Goal: Information Seeking & Learning: Learn about a topic

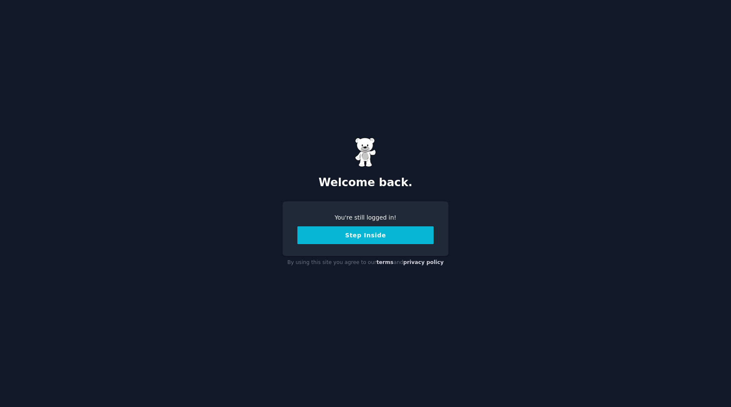
click at [376, 232] on button "Step Inside" at bounding box center [365, 235] width 136 height 18
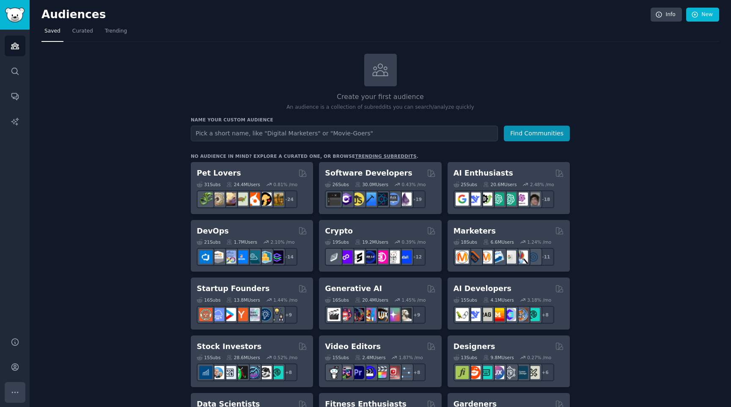
click at [17, 388] on icon "Sidebar" at bounding box center [15, 392] width 9 height 9
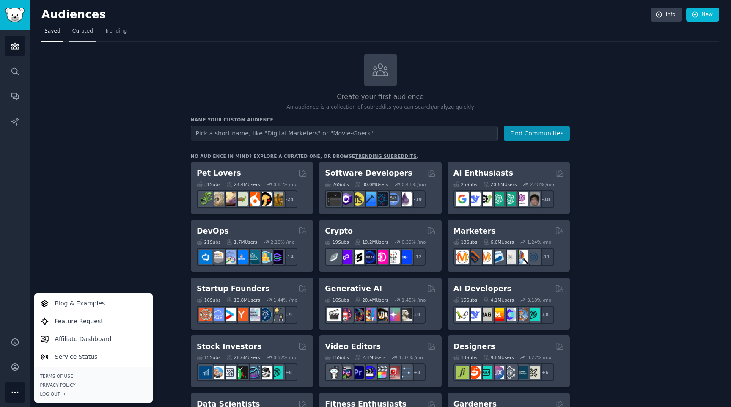
click at [84, 30] on span "Curated" at bounding box center [82, 32] width 21 height 8
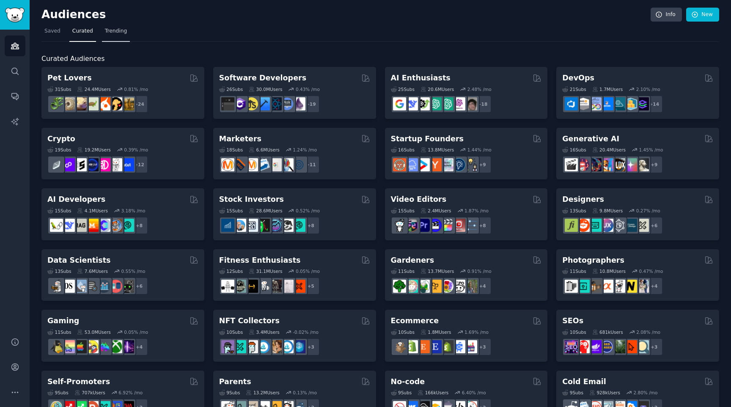
click at [120, 30] on span "Trending" at bounding box center [116, 32] width 22 height 8
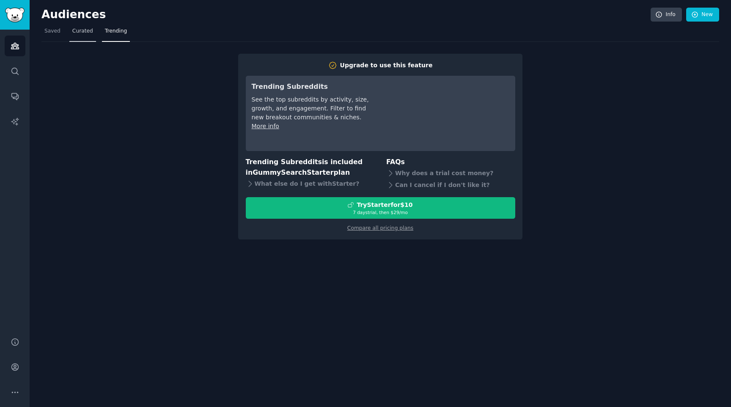
click at [89, 33] on span "Curated" at bounding box center [82, 32] width 21 height 8
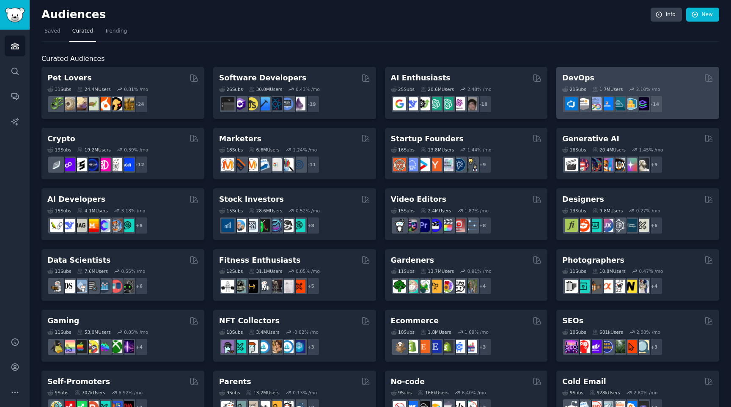
click at [599, 72] on div "DevOps 21 Sub s 1.7M Users 2.10 % /mo + 14" at bounding box center [637, 93] width 163 height 52
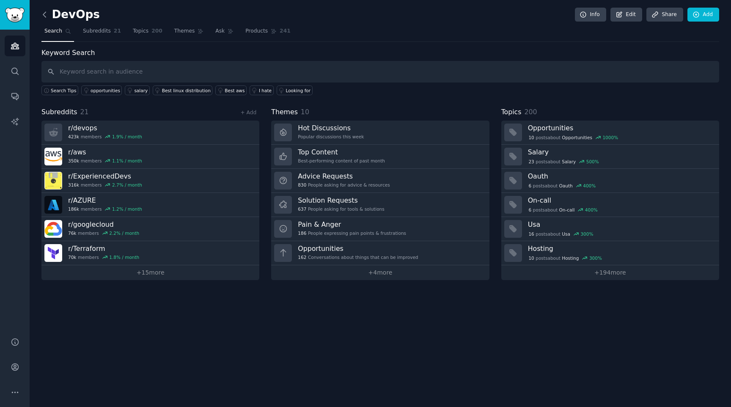
click at [47, 13] on icon at bounding box center [44, 14] width 9 height 9
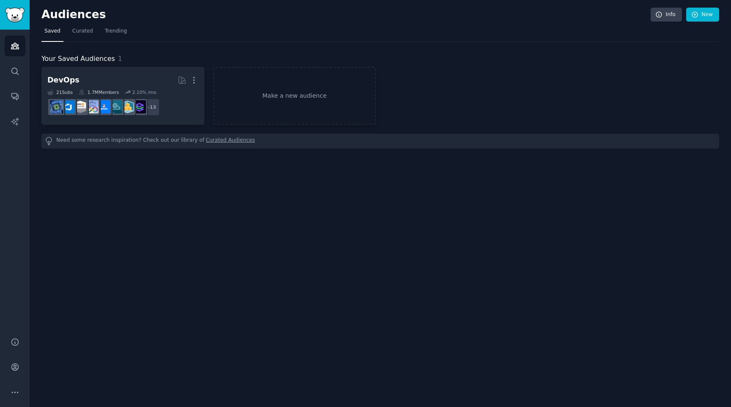
click at [51, 27] on link "Saved" at bounding box center [52, 33] width 22 height 17
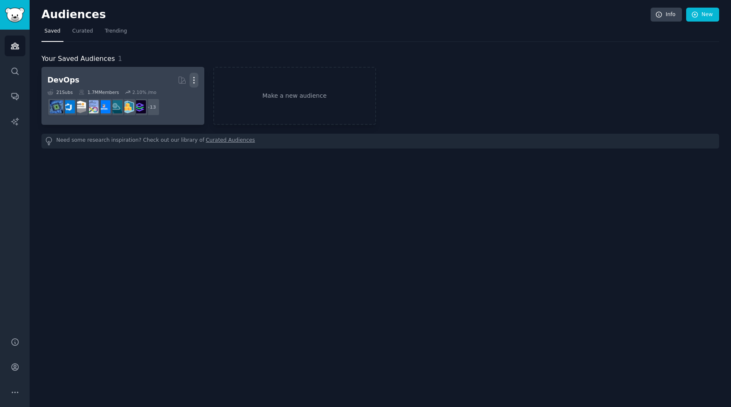
click at [192, 79] on icon "button" at bounding box center [194, 80] width 9 height 9
click at [180, 99] on p "Delete" at bounding box center [170, 98] width 19 height 9
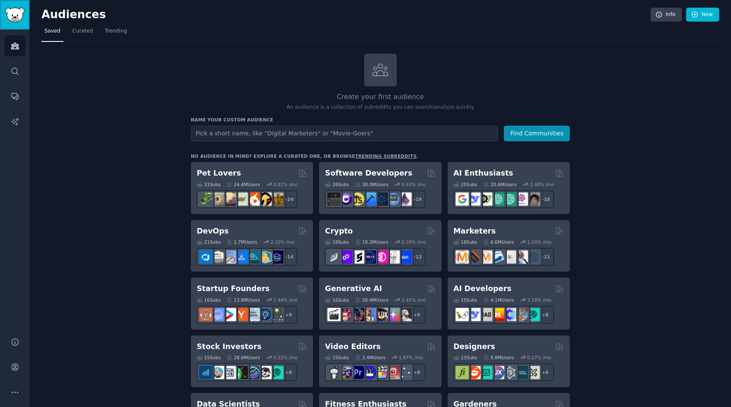
click at [18, 25] on link "Sidebar" at bounding box center [15, 15] width 30 height 30
click at [16, 43] on icon "Sidebar" at bounding box center [15, 45] width 9 height 9
click at [16, 70] on icon "Sidebar" at bounding box center [15, 71] width 9 height 9
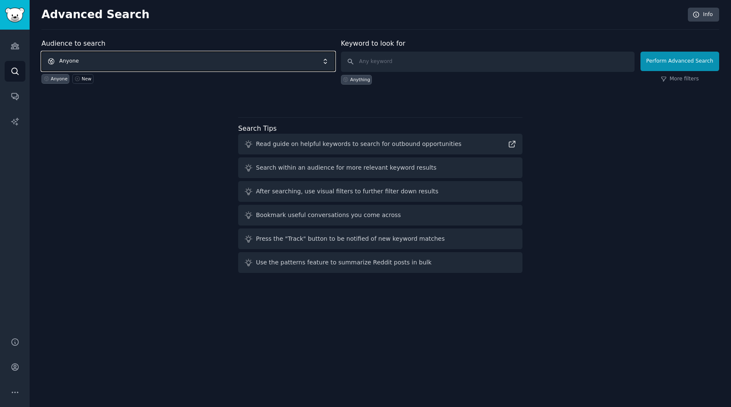
click at [122, 62] on span "Anyone" at bounding box center [188, 61] width 294 height 19
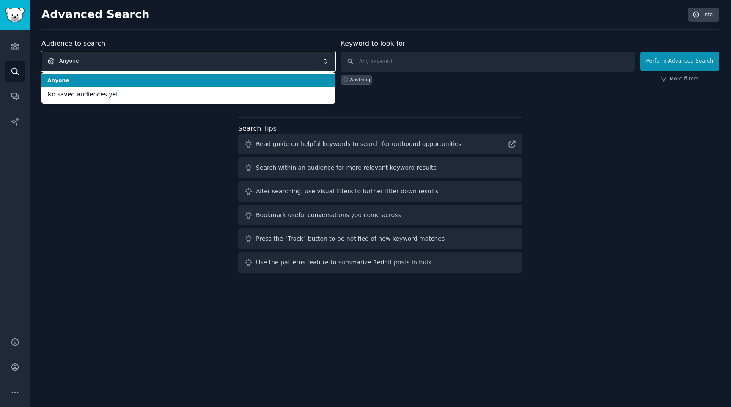
click at [122, 62] on span "Anyone" at bounding box center [188, 61] width 294 height 19
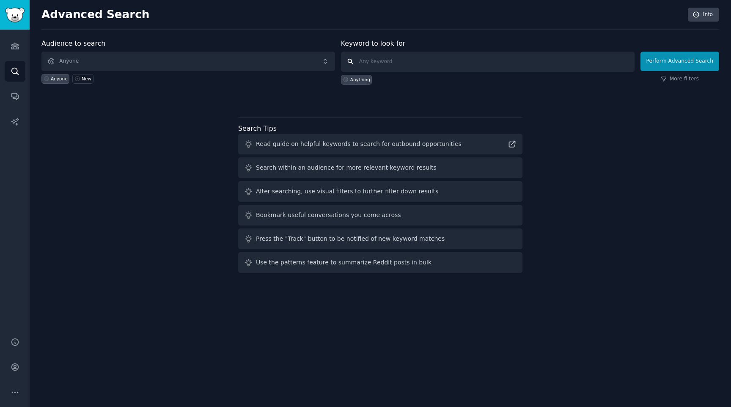
click at [391, 60] on input "text" at bounding box center [488, 62] width 294 height 20
click at [10, 89] on link "Conversations" at bounding box center [15, 96] width 21 height 21
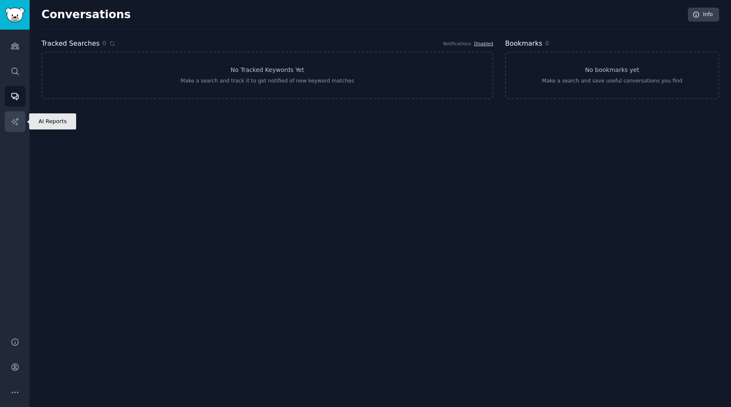
click at [11, 121] on icon "Sidebar" at bounding box center [14, 121] width 7 height 7
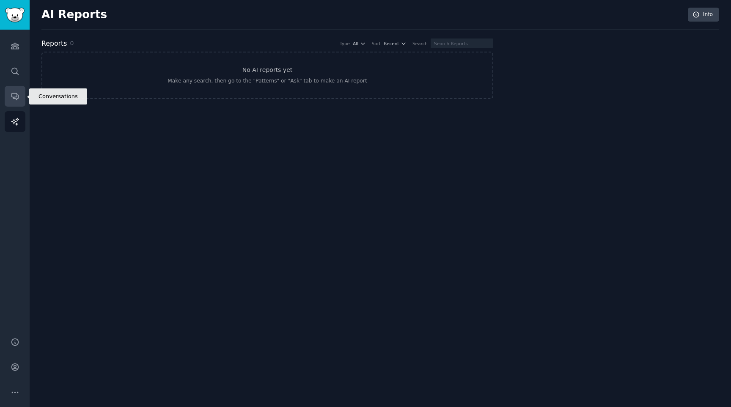
click at [11, 99] on icon "Sidebar" at bounding box center [15, 96] width 9 height 9
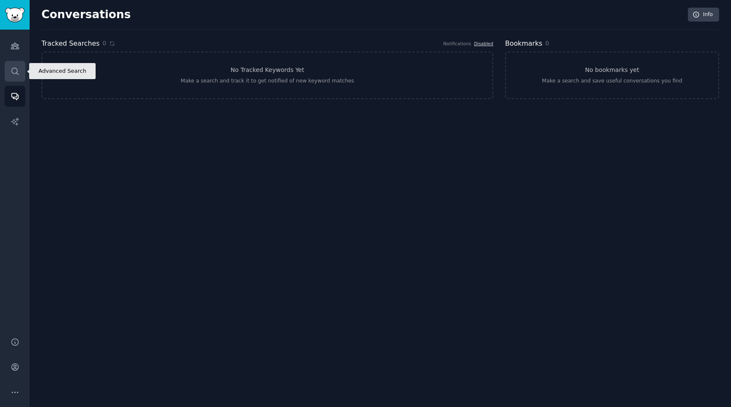
click at [19, 73] on link "Search" at bounding box center [15, 71] width 21 height 21
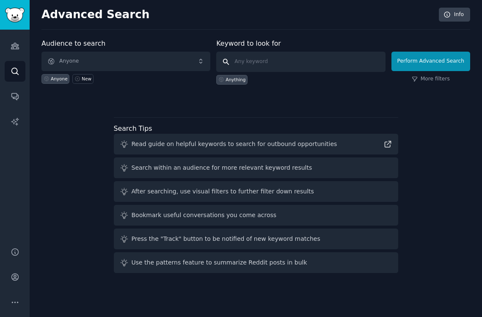
click at [278, 71] on input "text" at bounding box center [300, 62] width 169 height 20
type input "hard"
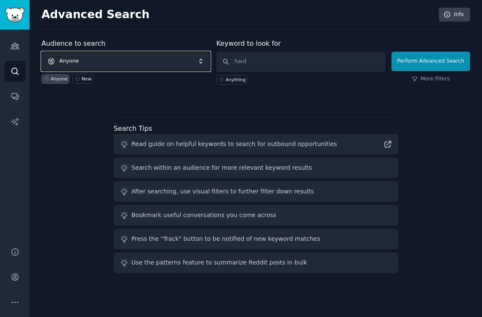
click at [78, 63] on span "Anyone" at bounding box center [125, 61] width 169 height 19
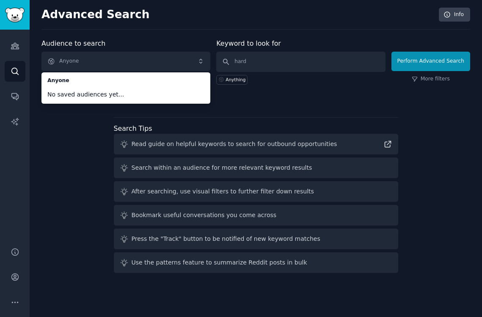
click at [70, 129] on div "Audience to search Anyone Anyone No saved audiences yet... Anyone New Keyword t…" at bounding box center [255, 158] width 429 height 238
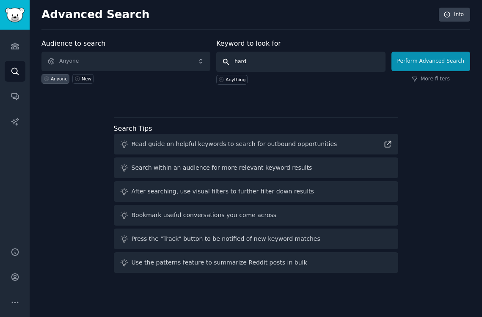
click at [270, 53] on input "hard" at bounding box center [300, 62] width 169 height 20
click at [264, 63] on input "hard" at bounding box center [300, 62] width 169 height 20
click at [10, 49] on link "Audiences" at bounding box center [15, 46] width 21 height 21
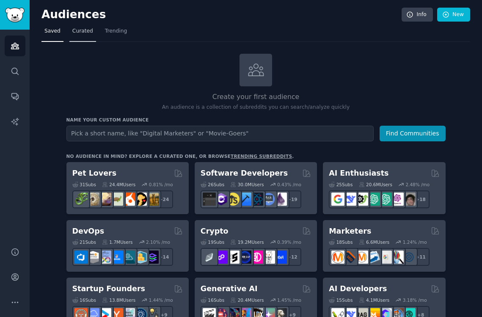
click at [83, 28] on span "Curated" at bounding box center [82, 32] width 21 height 8
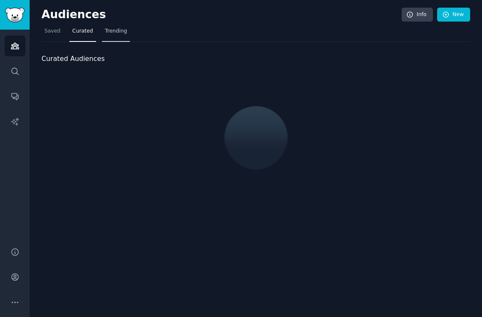
click at [114, 28] on span "Trending" at bounding box center [116, 32] width 22 height 8
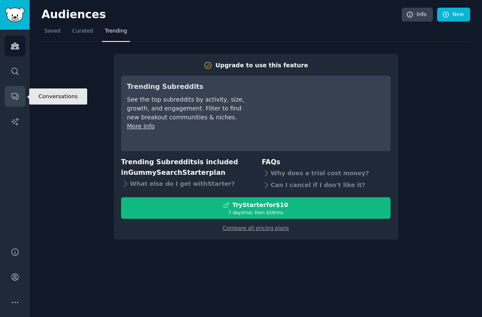
click at [11, 96] on icon "Sidebar" at bounding box center [14, 97] width 7 height 7
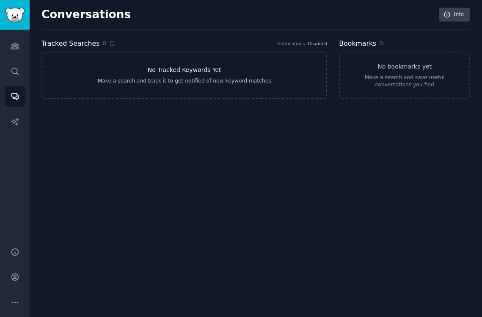
click at [165, 75] on link "No Tracked Keywords Yet Make a search and track it to get notified of new keywo…" at bounding box center [184, 75] width 286 height 47
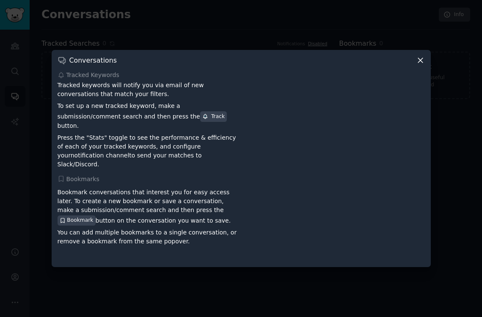
click at [186, 33] on div at bounding box center [241, 158] width 482 height 317
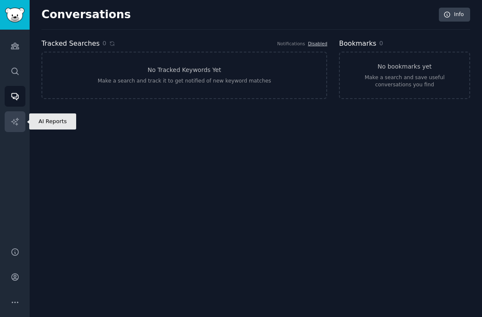
click at [8, 118] on link "AI Reports" at bounding box center [15, 121] width 21 height 21
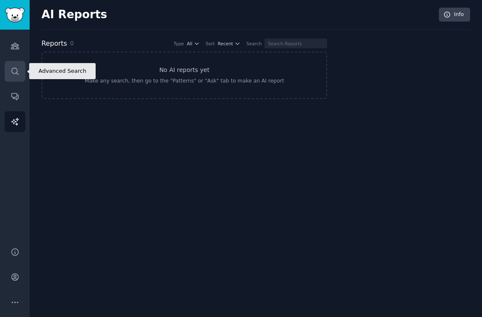
click at [11, 71] on icon "Sidebar" at bounding box center [15, 71] width 9 height 9
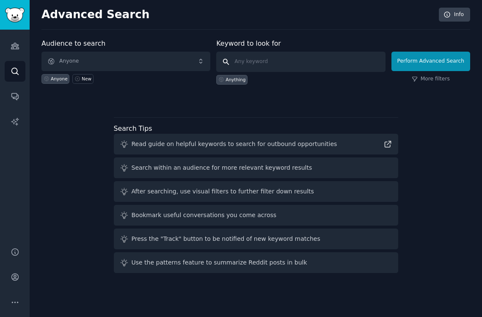
click at [283, 59] on input "text" at bounding box center [300, 62] width 169 height 20
click at [440, 76] on link "More filters" at bounding box center [431, 79] width 38 height 8
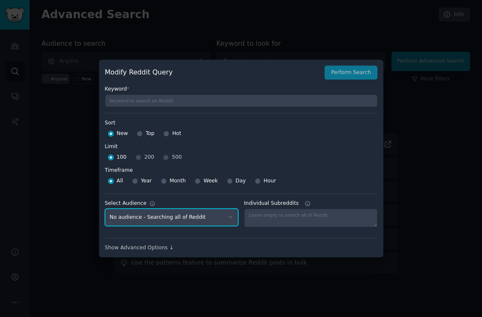
click at [224, 212] on select "No audience - Searching all of Reddit" at bounding box center [171, 217] width 133 height 17
click at [226, 33] on div at bounding box center [241, 158] width 482 height 317
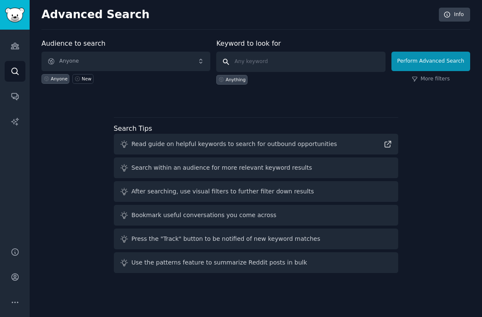
click at [246, 58] on input "text" at bounding box center [300, 62] width 169 height 20
type input "problem"
click at [234, 83] on div "Anything" at bounding box center [231, 80] width 31 height 10
click at [239, 82] on div "Anything" at bounding box center [236, 80] width 20 height 6
click at [250, 64] on input "text" at bounding box center [300, 62] width 169 height 20
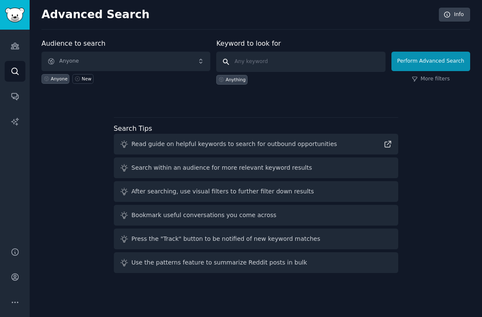
click at [273, 60] on input "text" at bounding box center [300, 62] width 169 height 20
type input "automation"
click at [468, 54] on button "Perform Advanced Search" at bounding box center [430, 61] width 79 height 19
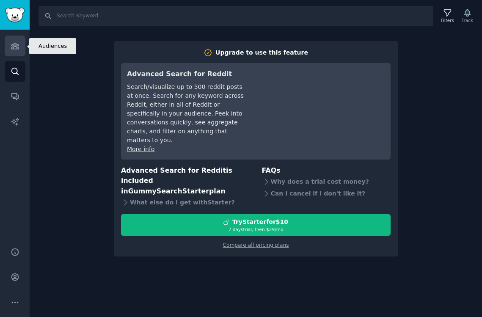
click at [15, 40] on link "Audiences" at bounding box center [15, 46] width 21 height 21
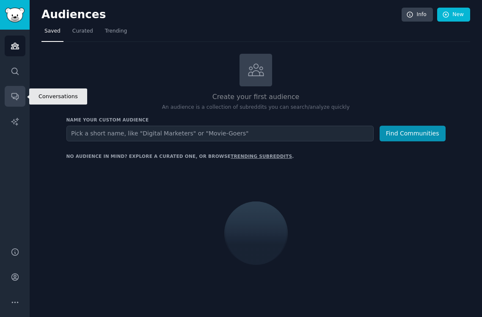
click at [22, 102] on link "Conversations" at bounding box center [15, 96] width 21 height 21
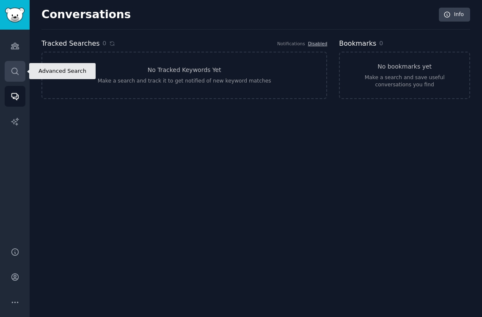
click at [19, 69] on icon "Sidebar" at bounding box center [15, 71] width 9 height 9
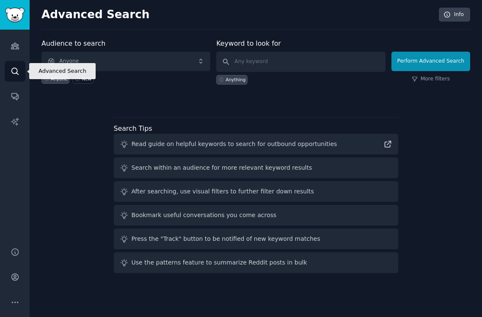
click at [19, 69] on icon "Sidebar" at bounding box center [15, 71] width 9 height 9
click at [330, 55] on input "text" at bounding box center [300, 62] width 169 height 20
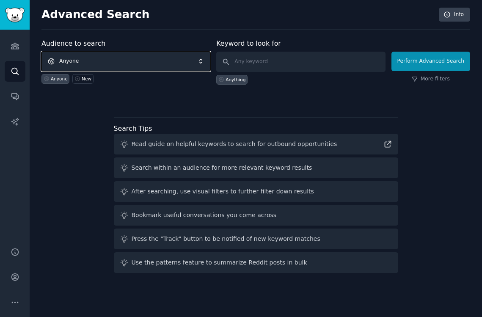
click at [162, 58] on span "Anyone" at bounding box center [125, 61] width 169 height 19
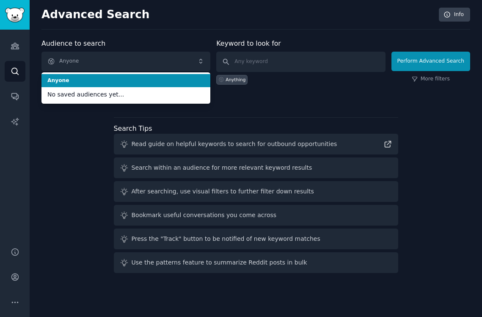
click at [255, 58] on input "text" at bounding box center [300, 62] width 169 height 20
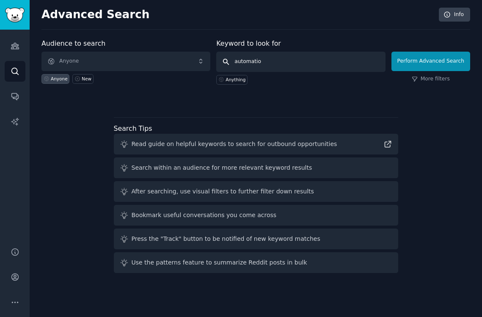
type input "automation"
click at [225, 59] on input "automation" at bounding box center [300, 62] width 169 height 20
click button "Perform Advanced Search" at bounding box center [430, 61] width 79 height 19
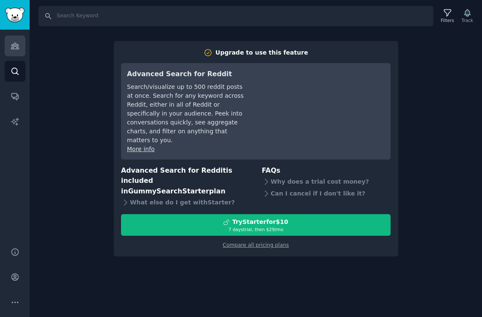
click at [13, 39] on link "Audiences" at bounding box center [15, 46] width 21 height 21
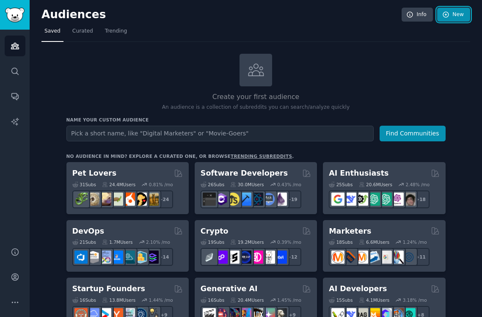
click at [446, 14] on icon at bounding box center [446, 15] width 6 height 6
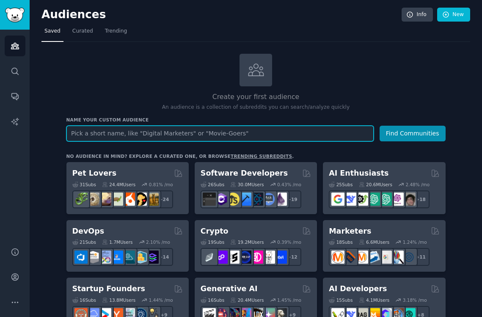
click at [297, 131] on input "text" at bounding box center [219, 134] width 307 height 16
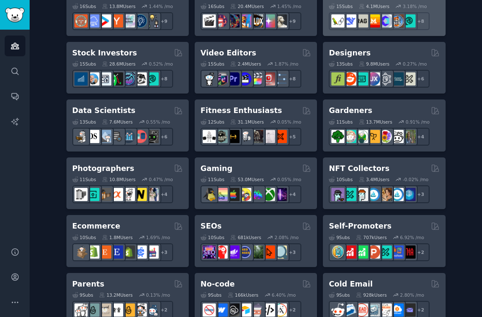
scroll to position [300, 0]
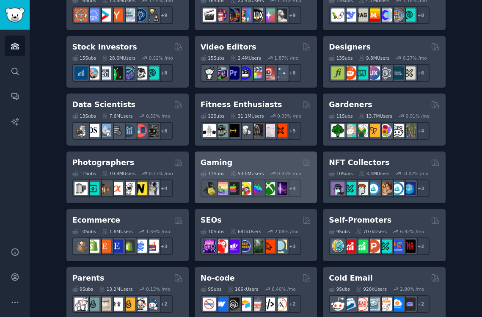
click at [244, 157] on div "Gaming" at bounding box center [256, 162] width 110 height 11
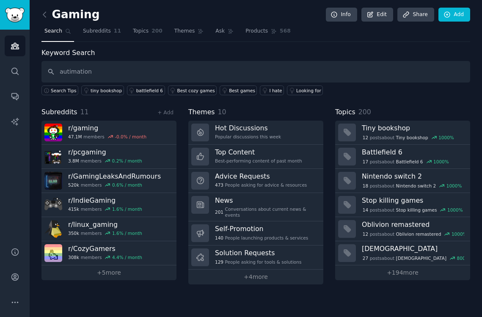
type input "autimation"
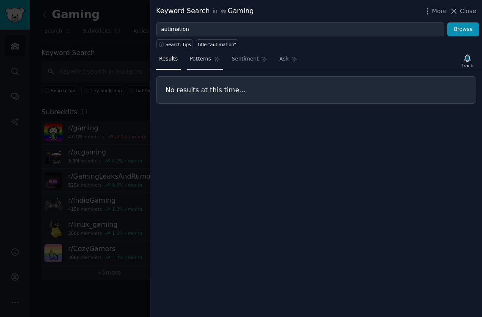
click at [207, 59] on span "Patterns" at bounding box center [200, 59] width 21 height 8
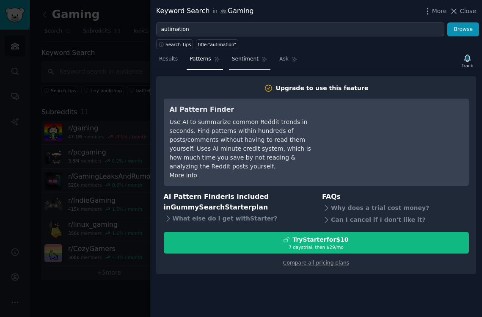
click at [229, 58] on link "Sentiment" at bounding box center [249, 60] width 41 height 17
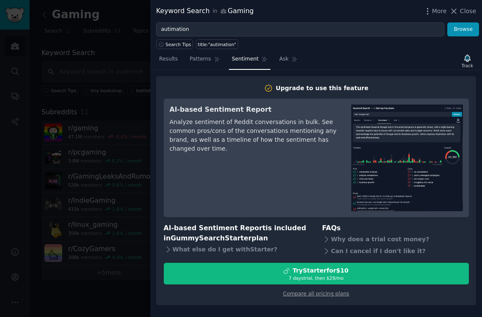
click at [102, 44] on div at bounding box center [241, 158] width 482 height 317
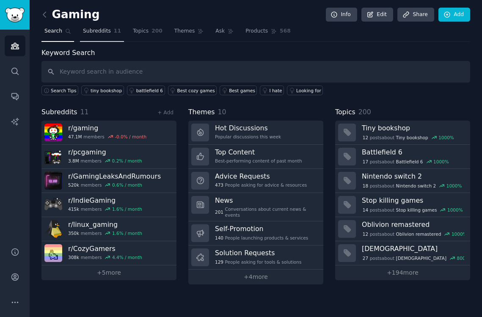
click at [105, 30] on span "Subreddits" at bounding box center [97, 32] width 28 height 8
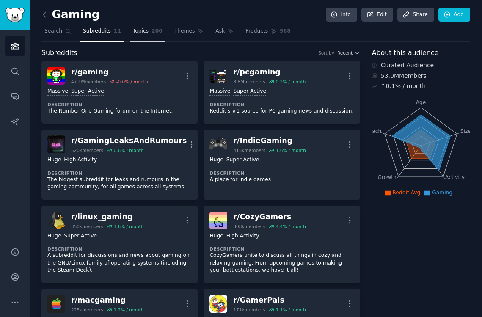
click at [134, 28] on span "Topics" at bounding box center [141, 32] width 16 height 8
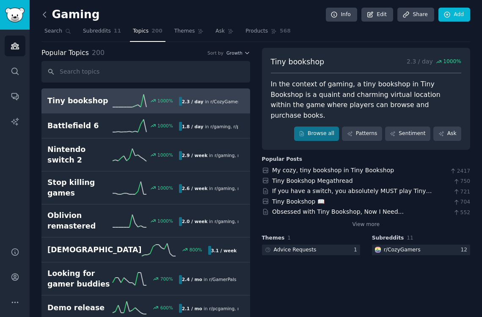
click at [44, 13] on icon at bounding box center [44, 14] width 3 height 5
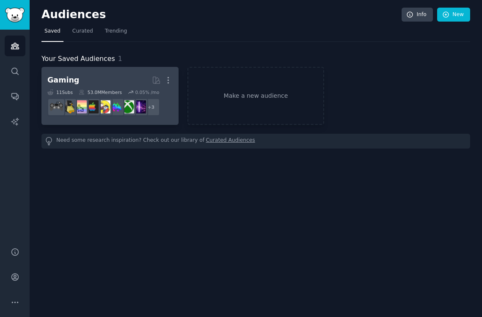
click at [115, 87] on h2 "Gaming More" at bounding box center [109, 80] width 125 height 15
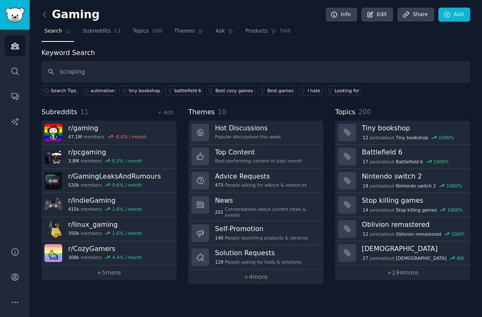
type input "scraping"
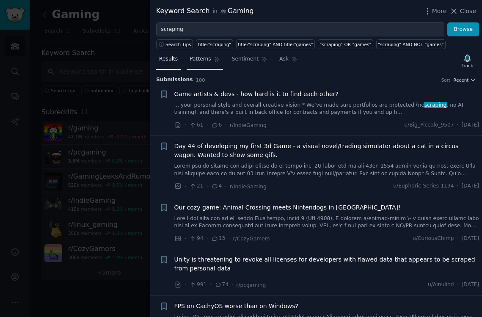
click at [201, 65] on link "Patterns" at bounding box center [205, 60] width 36 height 17
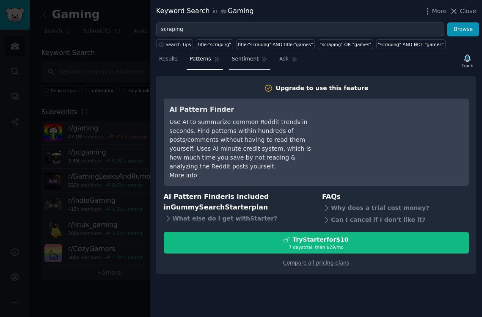
click at [260, 53] on link "Sentiment" at bounding box center [249, 60] width 41 height 17
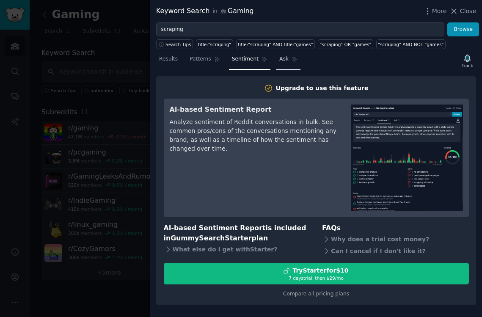
click at [276, 58] on link "Ask" at bounding box center [288, 60] width 24 height 17
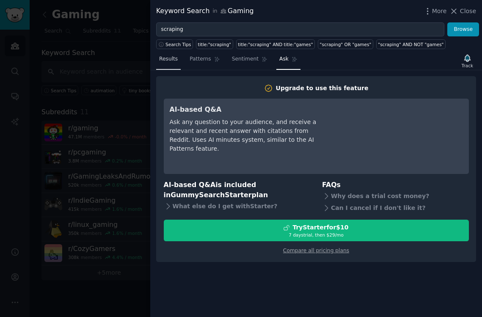
click at [176, 55] on span "Results" at bounding box center [168, 59] width 19 height 8
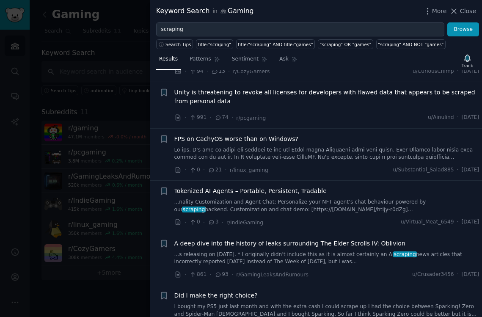
scroll to position [171, 0]
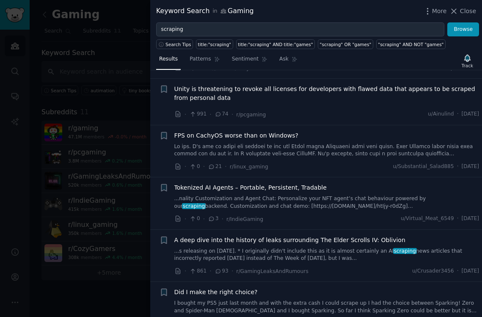
click at [63, 121] on div at bounding box center [241, 158] width 482 height 317
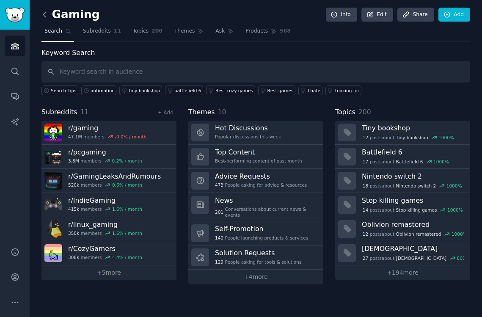
click at [46, 12] on icon at bounding box center [44, 14] width 9 height 9
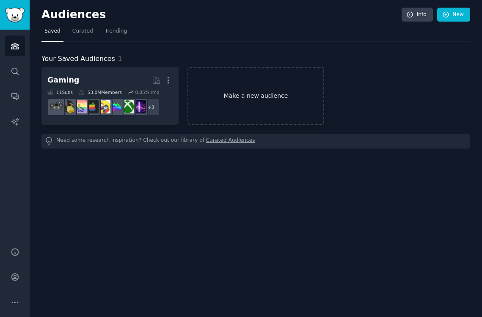
click at [232, 96] on link "Make a new audience" at bounding box center [255, 96] width 137 height 58
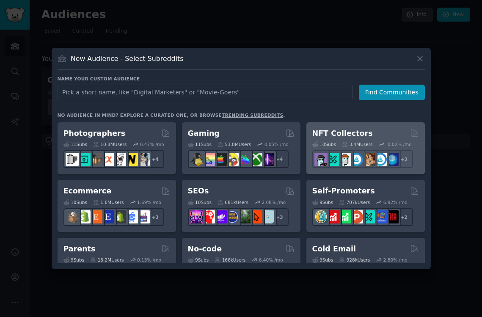
scroll to position [289, 0]
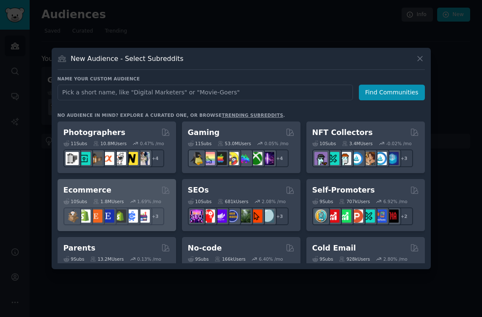
click at [142, 188] on div "Ecommerce" at bounding box center [116, 190] width 107 height 11
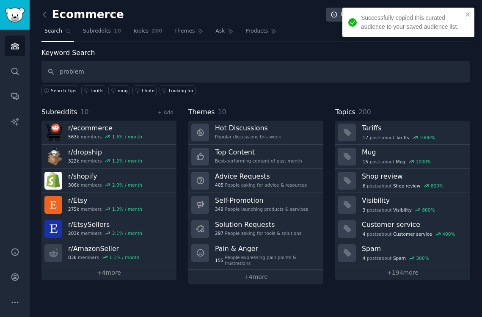
type input "problem"
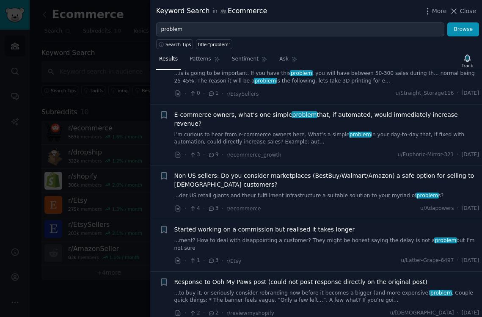
scroll to position [1146, 0]
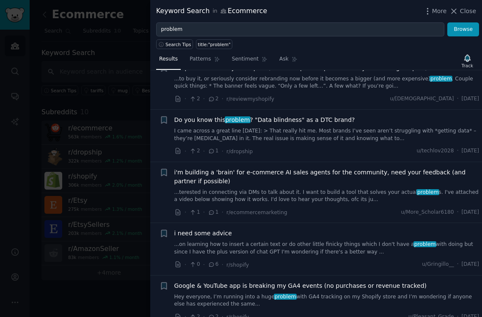
click at [85, 129] on div at bounding box center [241, 158] width 482 height 317
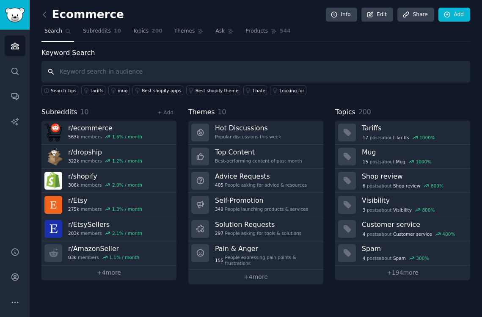
click at [137, 64] on input "text" at bounding box center [255, 72] width 429 height 22
type input "е"
type input "too expensive"
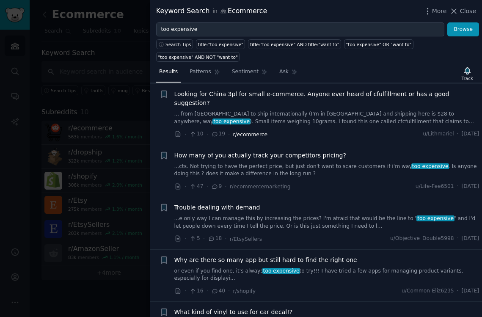
scroll to position [173, 0]
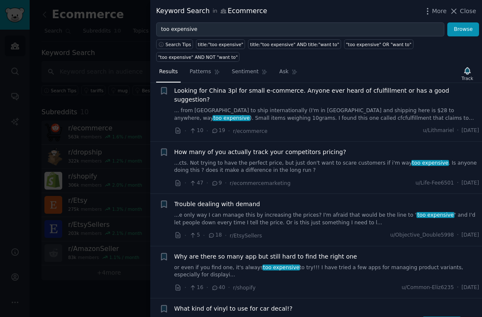
click at [291, 148] on span "How many of you actually track your competitors pricing?" at bounding box center [260, 152] width 172 height 9
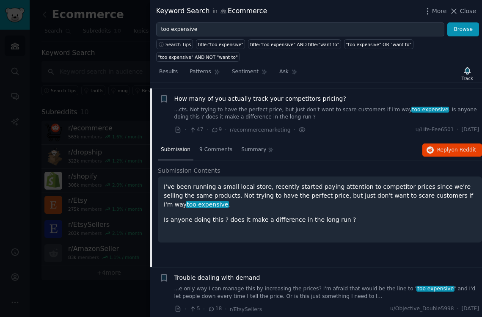
scroll to position [212, 0]
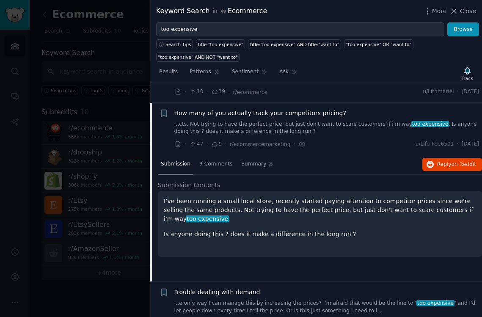
click at [306, 109] on div "How many of you actually track your competitors pricing? ...cts. Not trying to …" at bounding box center [326, 122] width 305 height 27
click at [313, 103] on li "+ How many of you actually track your competitors pricing? ...cts. Not trying t…" at bounding box center [316, 129] width 332 height 52
click at [311, 109] on span "How many of you actually track your competitors pricing?" at bounding box center [260, 113] width 172 height 9
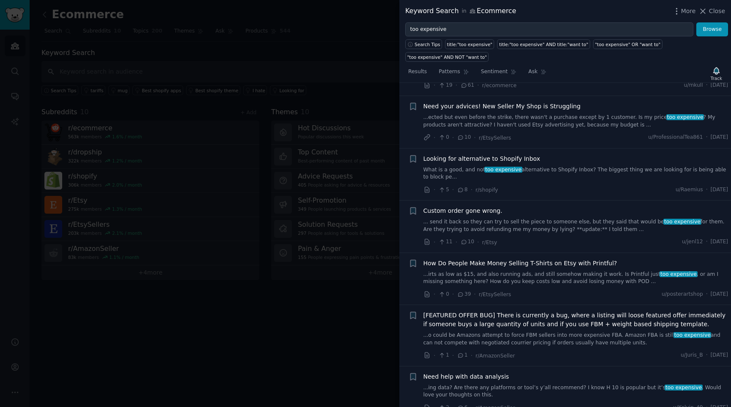
scroll to position [3253, 0]
